Goal: Task Accomplishment & Management: Manage account settings

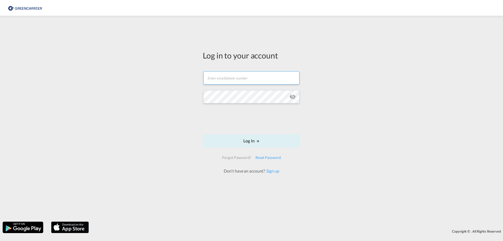
click at [220, 80] on input "text" at bounding box center [251, 77] width 96 height 13
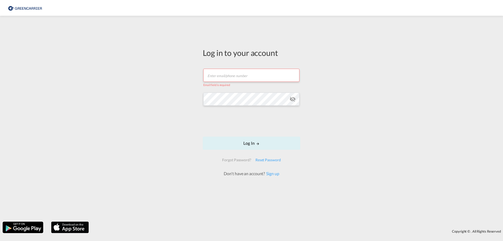
click at [19, 7] on img at bounding box center [25, 8] width 35 height 12
click at [17, 8] on img at bounding box center [25, 8] width 35 height 12
